Goal: Task Accomplishment & Management: Use online tool/utility

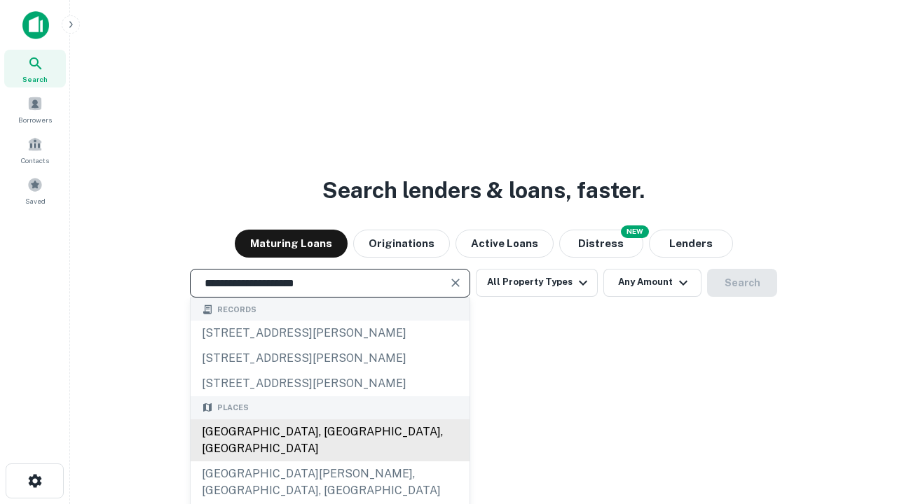
click at [329, 462] on div "Santa Monica, CA, USA" at bounding box center [330, 441] width 279 height 42
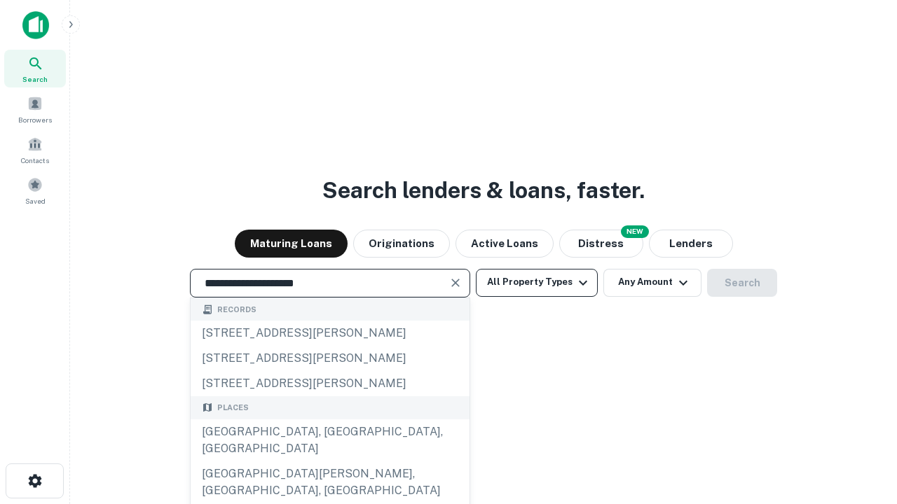
type input "**********"
click at [537, 282] on button "All Property Types" at bounding box center [537, 283] width 122 height 28
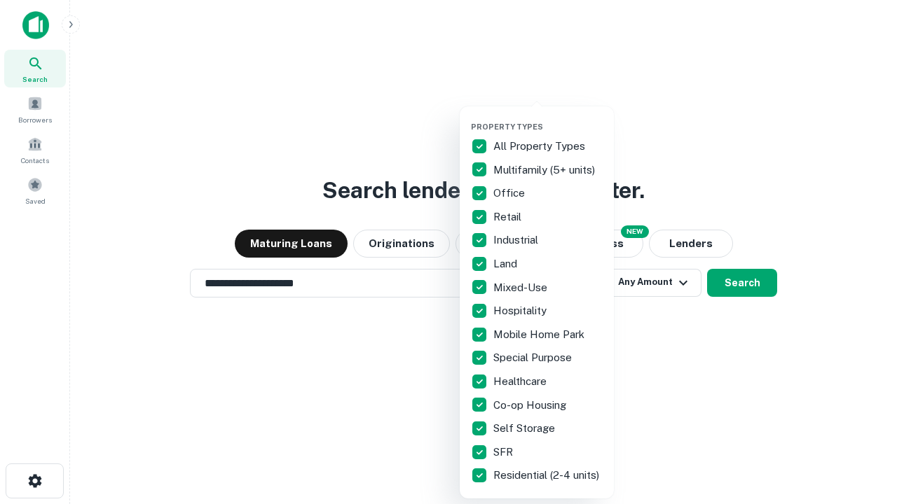
click at [548, 118] on button "button" at bounding box center [548, 118] width 154 height 1
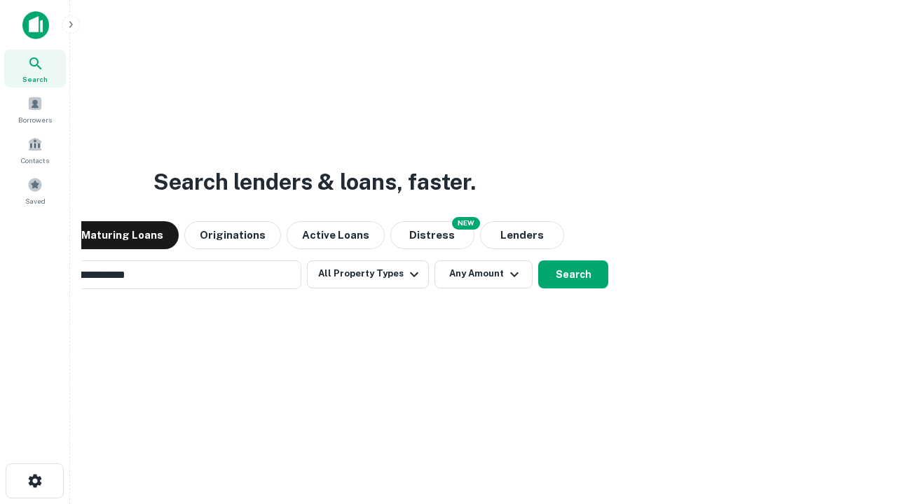
scroll to position [22, 0]
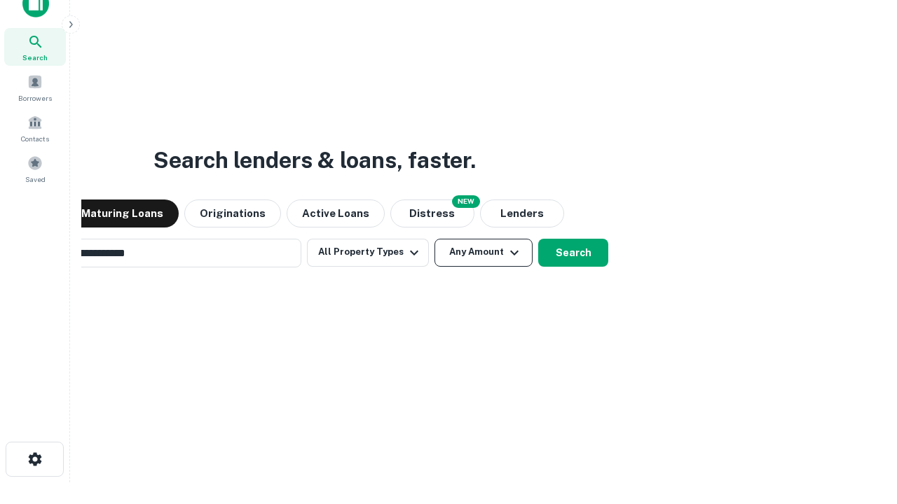
click at [434, 239] on button "Any Amount" at bounding box center [483, 253] width 98 height 28
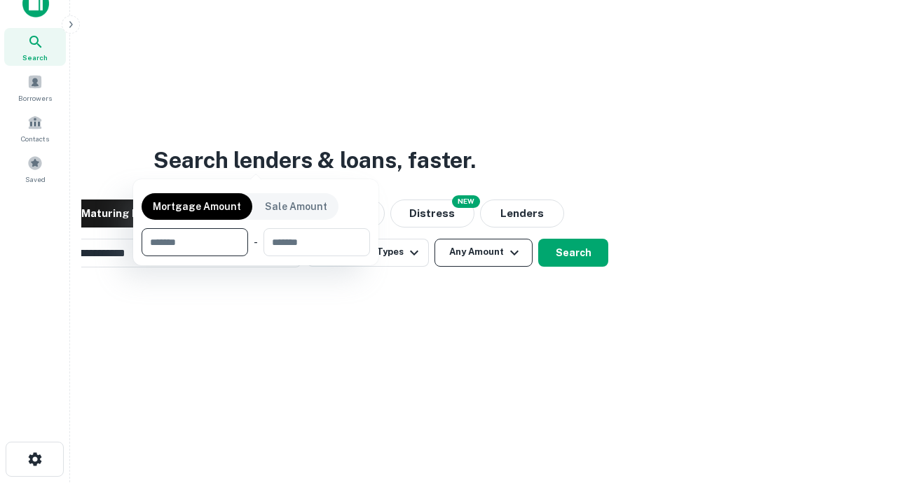
scroll to position [22, 0]
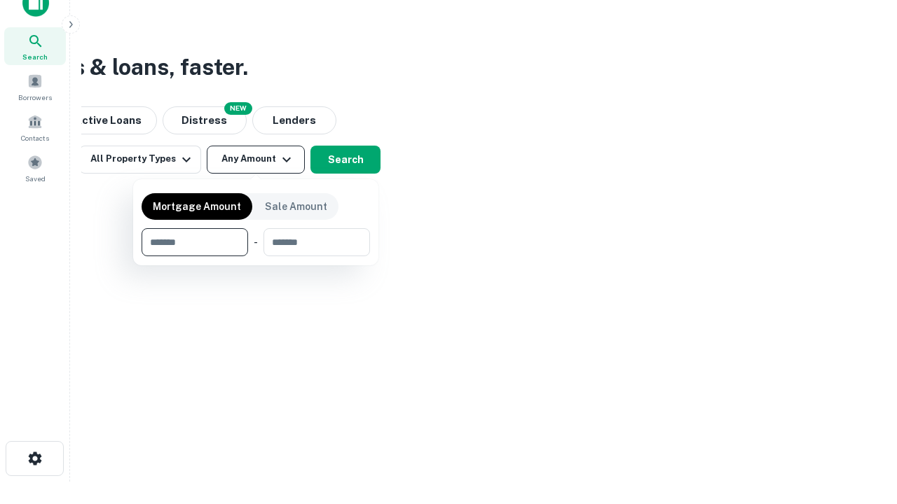
type input "*******"
click at [256, 256] on button "button" at bounding box center [255, 256] width 228 height 1
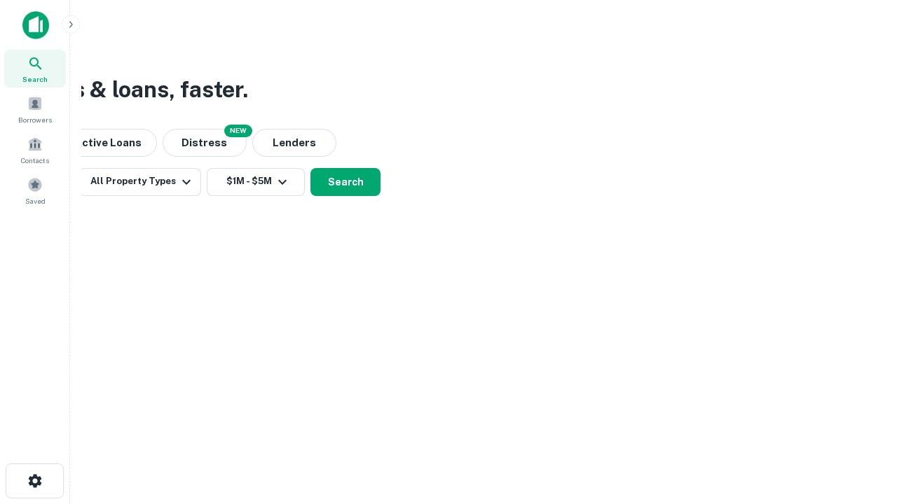
scroll to position [0, 0]
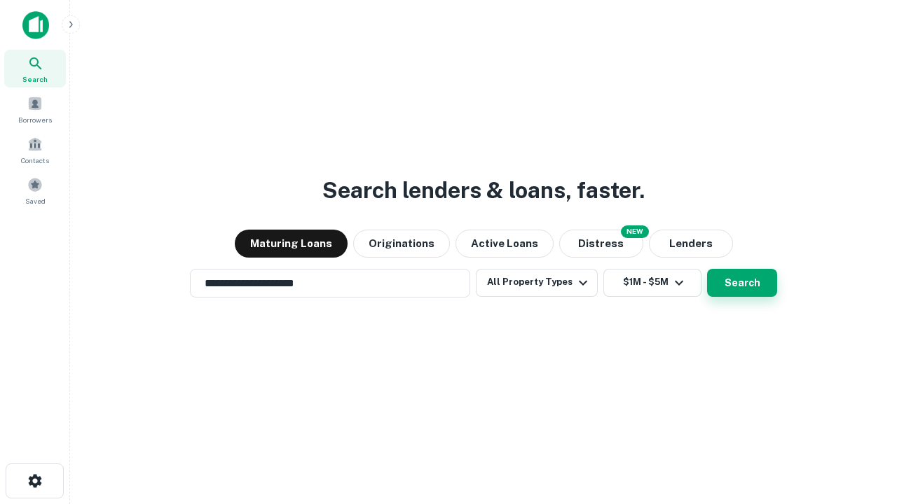
click at [707, 269] on button "Search" at bounding box center [742, 283] width 70 height 28
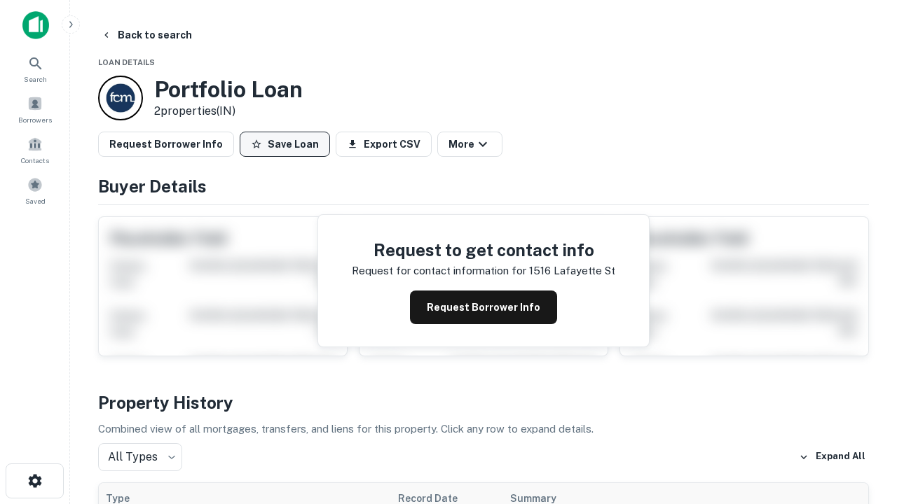
click at [284, 144] on button "Save Loan" at bounding box center [285, 144] width 90 height 25
click at [288, 144] on button "Loan Saved" at bounding box center [288, 144] width 97 height 25
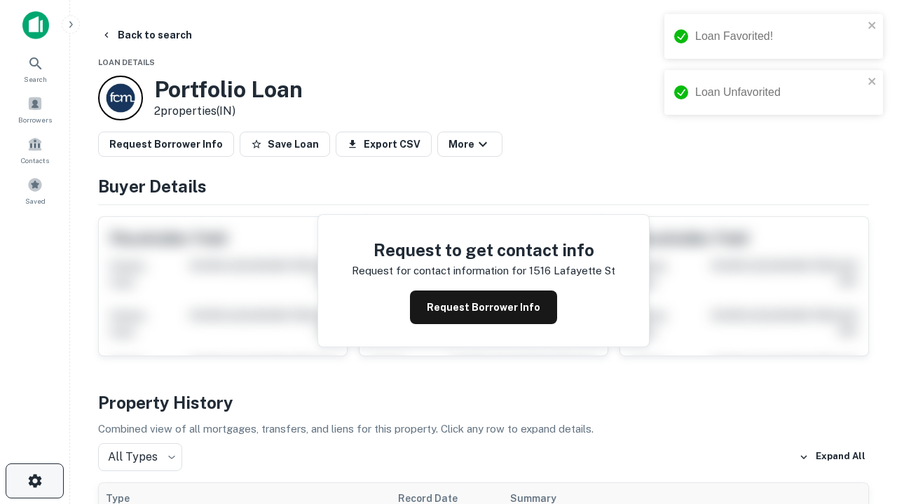
click at [34, 481] on icon "button" at bounding box center [35, 481] width 17 height 17
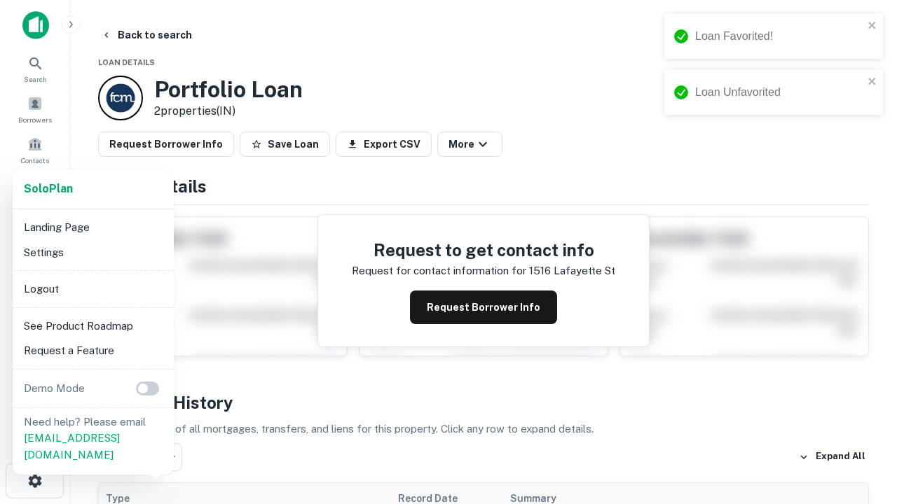
click at [92, 289] on li "Logout" at bounding box center [93, 289] width 150 height 25
